Goal: Task Accomplishment & Management: Manage account settings

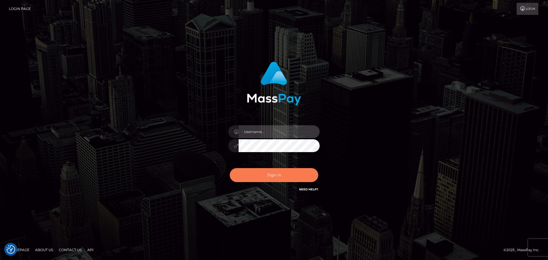
type input "Victor.rollacan"
click at [290, 175] on button "Sign in" at bounding box center [274, 175] width 88 height 14
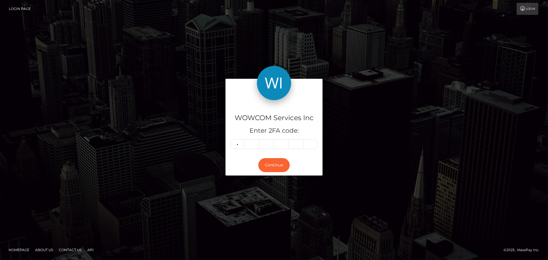
type input "8"
type input "5"
type input "3"
type input "4"
type input "0"
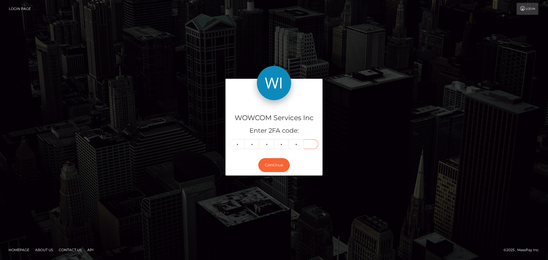
type input "1"
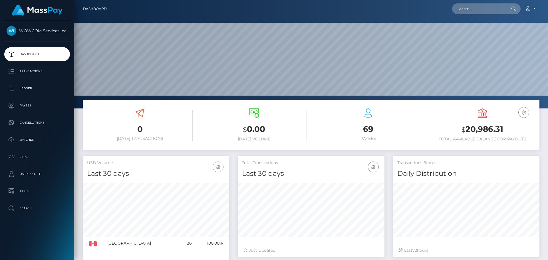
scroll to position [101, 147]
click at [492, 124] on h3 "$ 20,986.31" at bounding box center [482, 130] width 106 height 12
click at [493, 129] on h3 "$ 20,986.31" at bounding box center [482, 130] width 106 height 12
copy h3 "20,986.31"
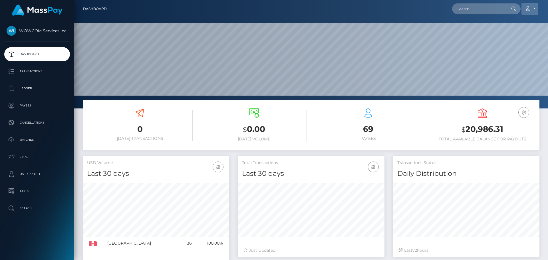
click at [534, 10] on link "Account" at bounding box center [529, 9] width 17 height 12
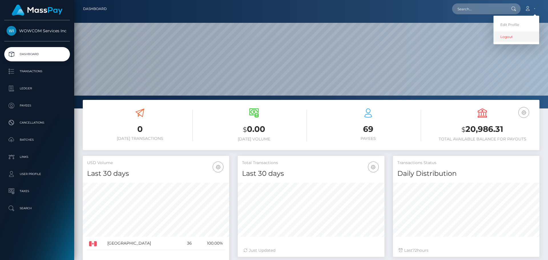
click at [514, 37] on link "Logout" at bounding box center [516, 36] width 46 height 11
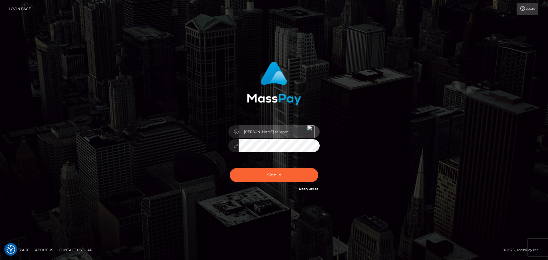
click at [308, 132] on div "Victor.rollacan" at bounding box center [273, 130] width 91 height 11
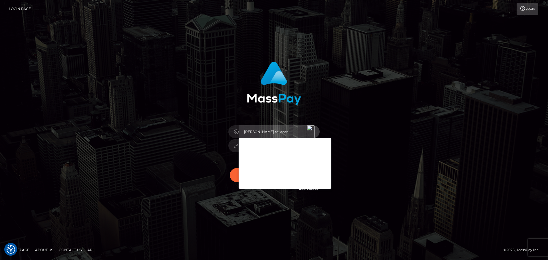
type input "Victor.wowcan2"
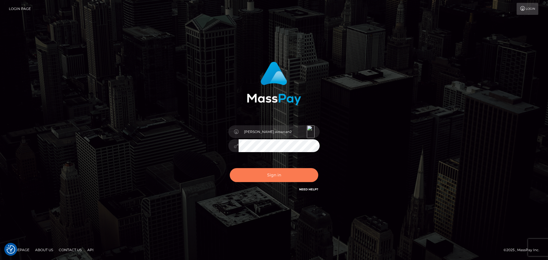
click at [286, 175] on button "Sign in" at bounding box center [274, 175] width 88 height 14
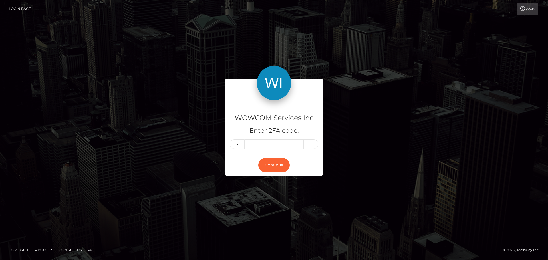
type input "3"
type input "6"
type input "3"
type input "5"
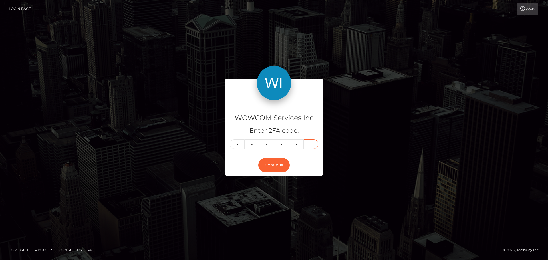
type input "7"
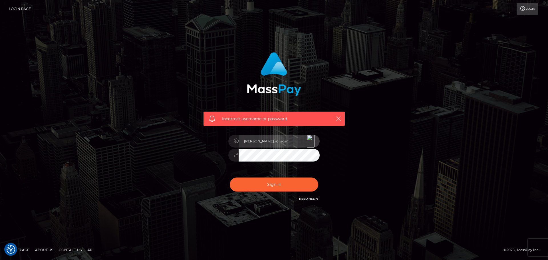
click at [294, 143] on input "Victor.rollacan" at bounding box center [279, 141] width 81 height 13
type input "Victor.wowcan2"
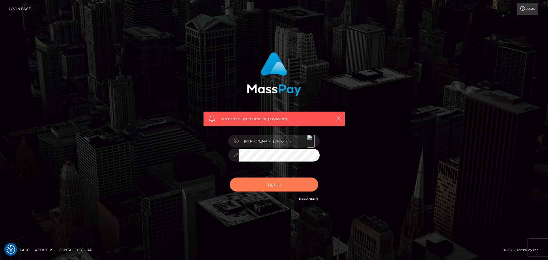
click at [294, 185] on button "Sign in" at bounding box center [274, 184] width 88 height 14
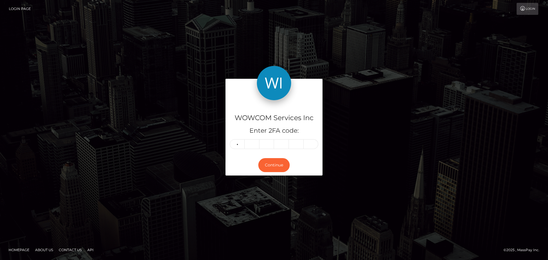
type input "1"
type input "3"
type input "4"
type input "2"
type input "5"
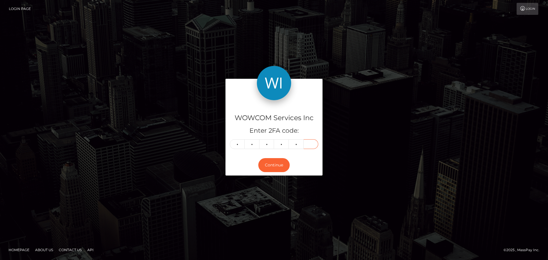
type input "5"
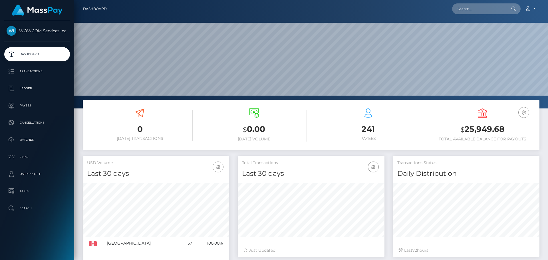
scroll to position [101, 147]
click at [501, 133] on h3 "$ 25,949.68" at bounding box center [482, 130] width 106 height 12
copy h3 "25,949.68"
